Goal: Task Accomplishment & Management: Use online tool/utility

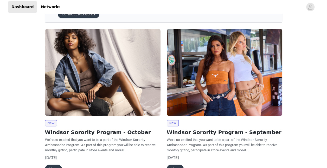
scroll to position [30, 0]
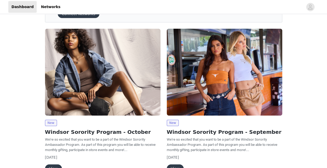
click at [127, 83] on img at bounding box center [103, 72] width 116 height 87
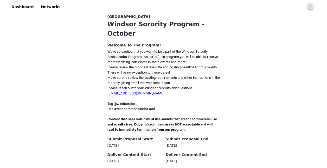
scroll to position [109, 0]
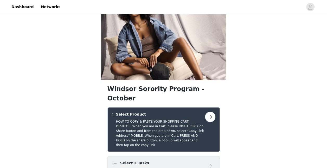
scroll to position [17, 0]
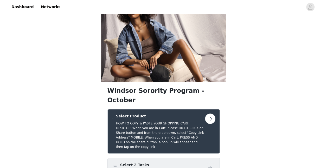
click at [213, 113] on button "button" at bounding box center [210, 118] width 10 height 10
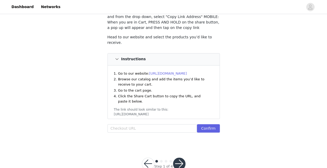
scroll to position [46, 0]
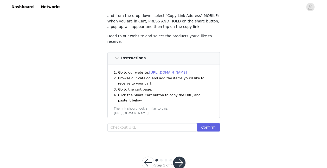
click at [183, 70] on link "[URL][DOMAIN_NAME]" at bounding box center [168, 72] width 38 height 4
